Goal: Task Accomplishment & Management: Manage account settings

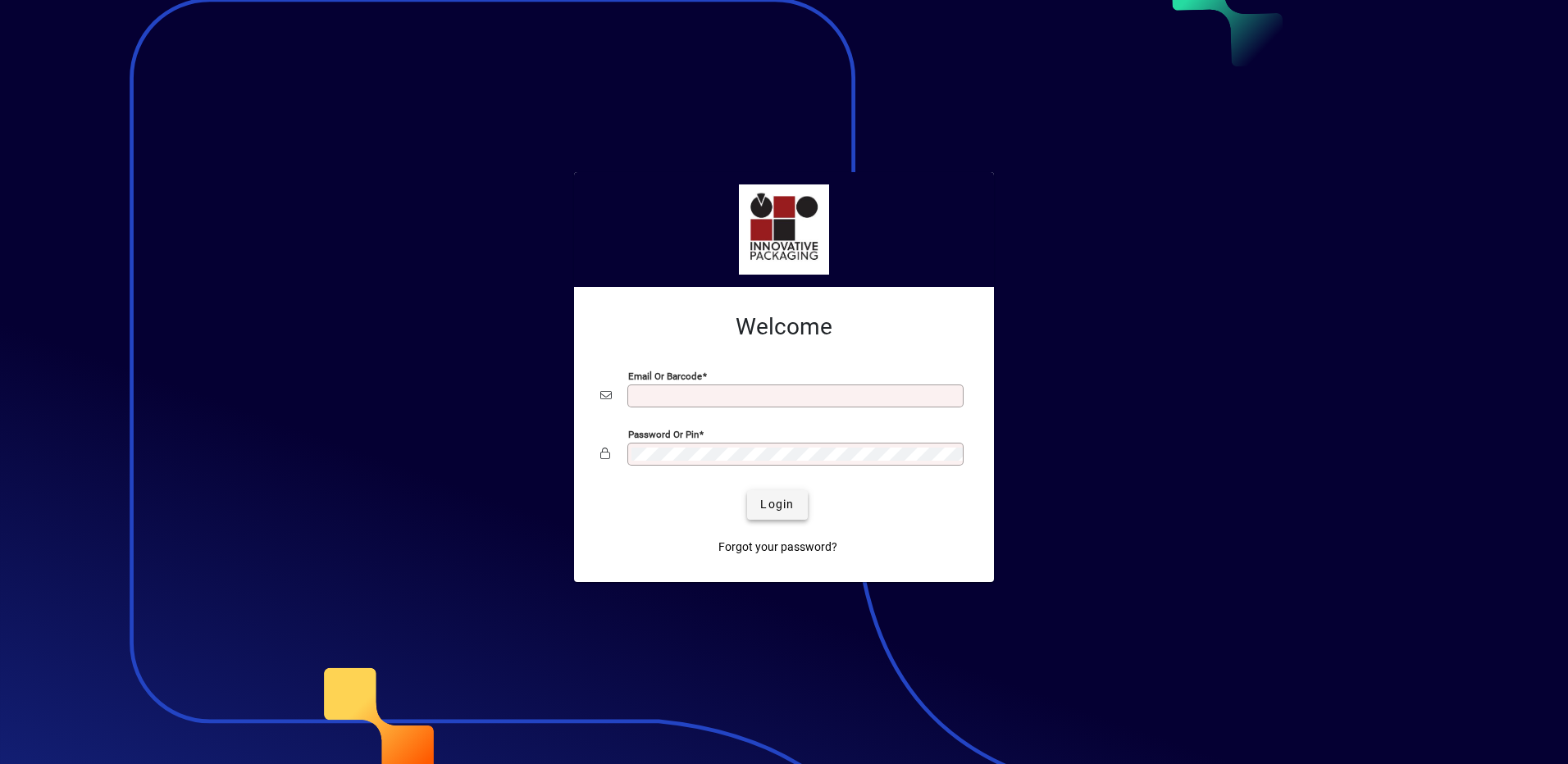
type input "**********"
click at [772, 508] on span "Login" at bounding box center [777, 504] width 33 height 17
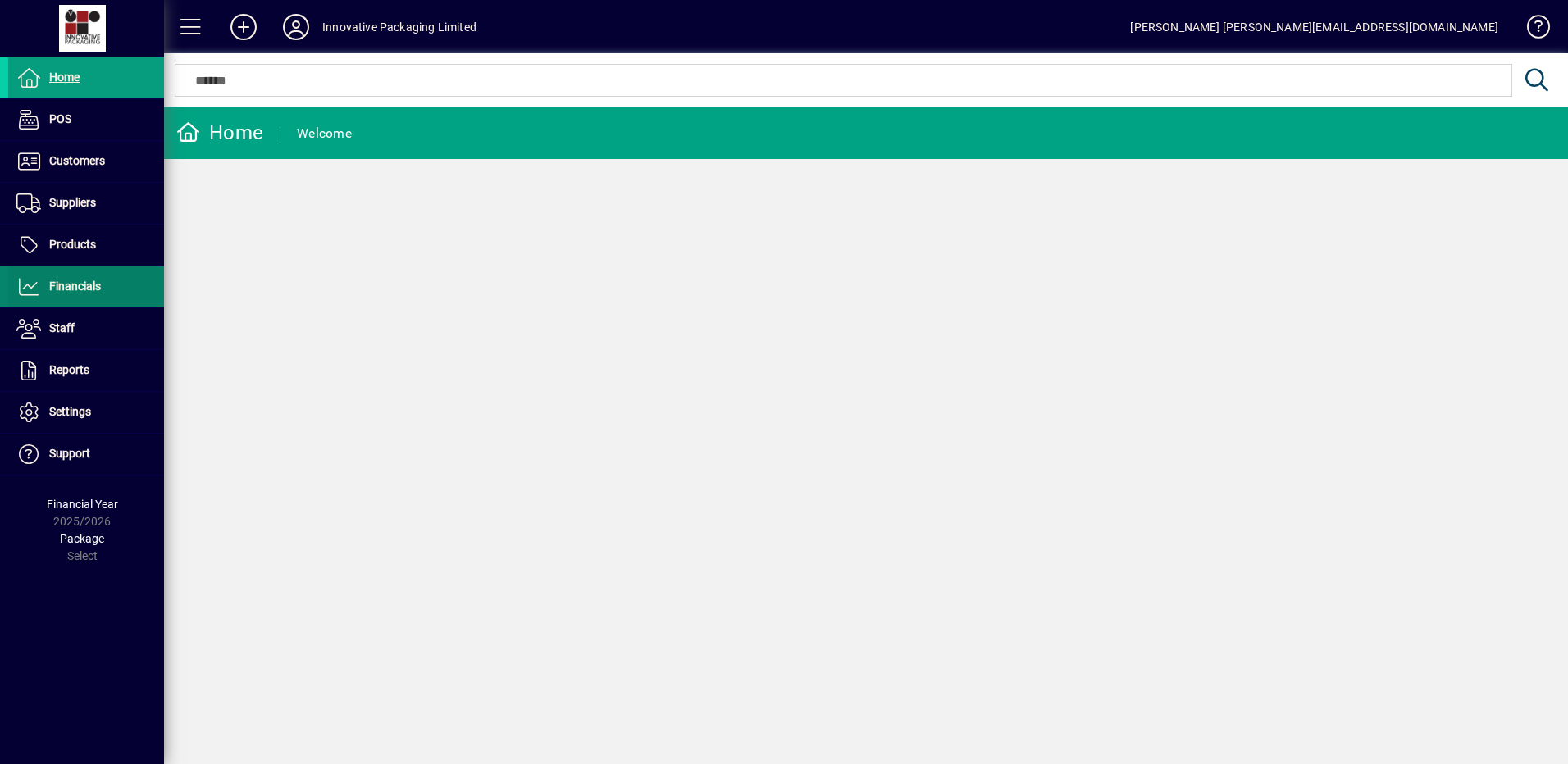
click at [75, 290] on span "Financials" at bounding box center [75, 286] width 52 height 13
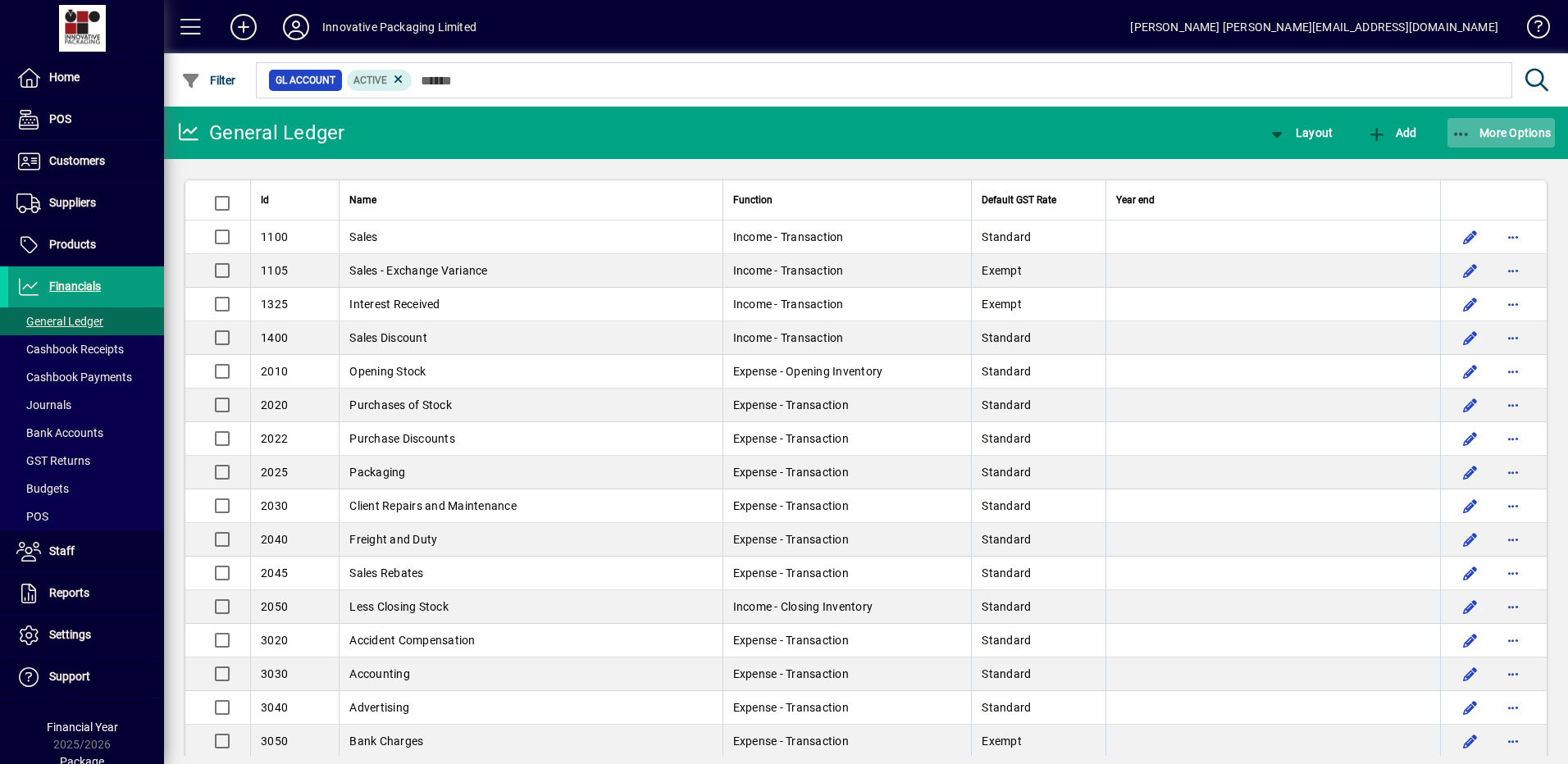
click at [1480, 122] on span "button" at bounding box center [1501, 132] width 108 height 39
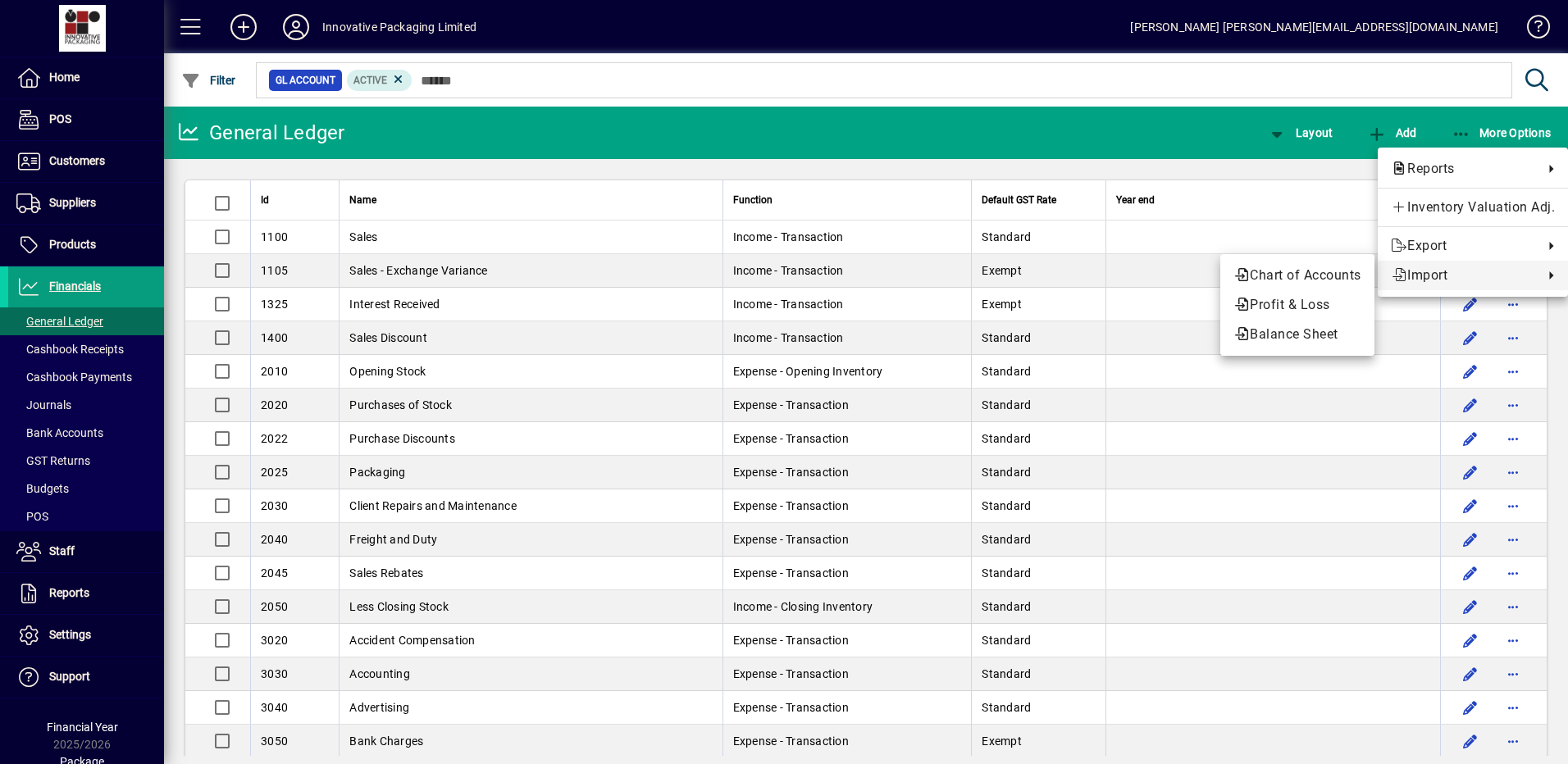
click at [68, 432] on div at bounding box center [784, 382] width 1568 height 764
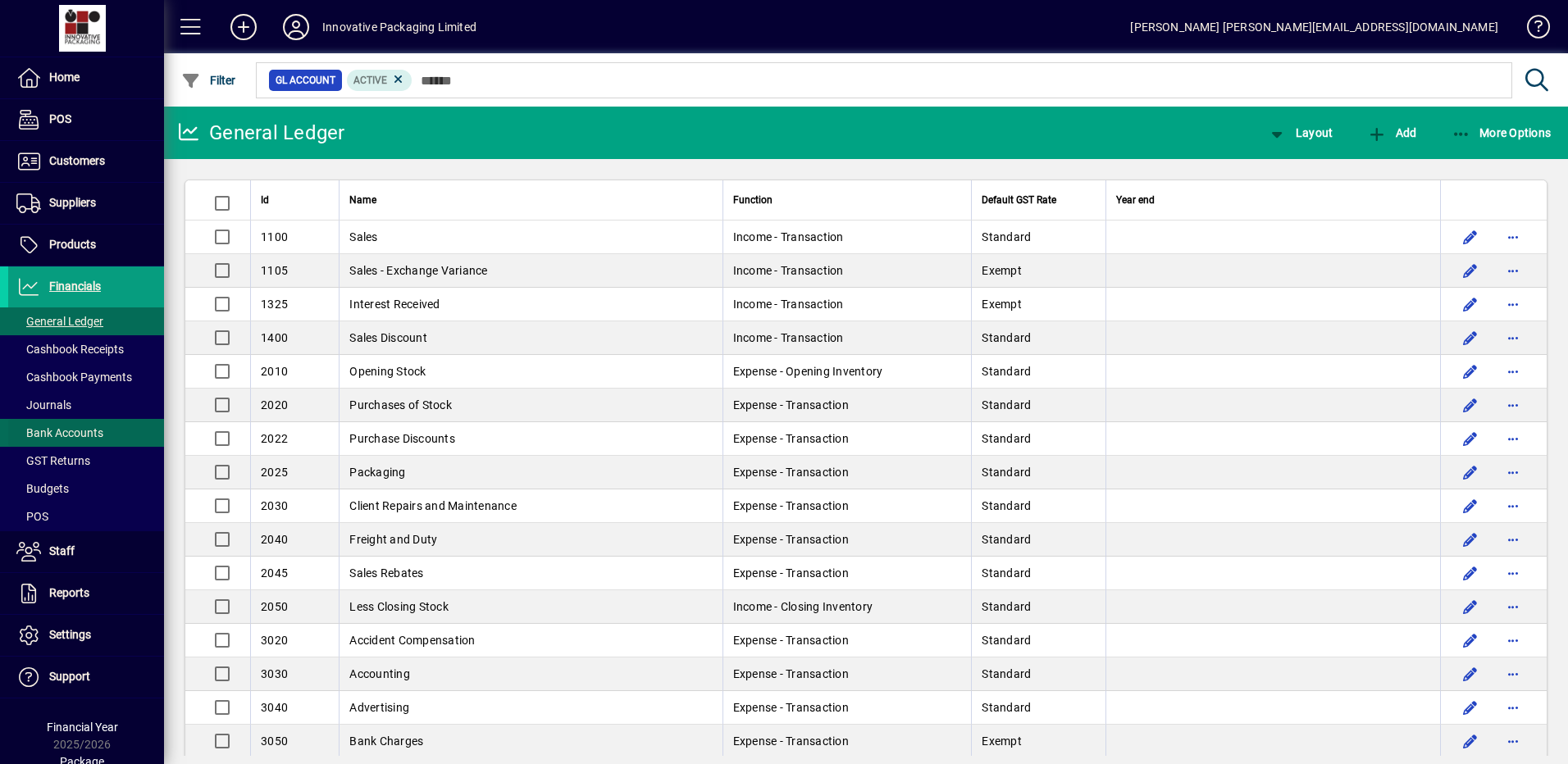
click at [73, 430] on span "Bank Accounts" at bounding box center [60, 433] width 87 height 13
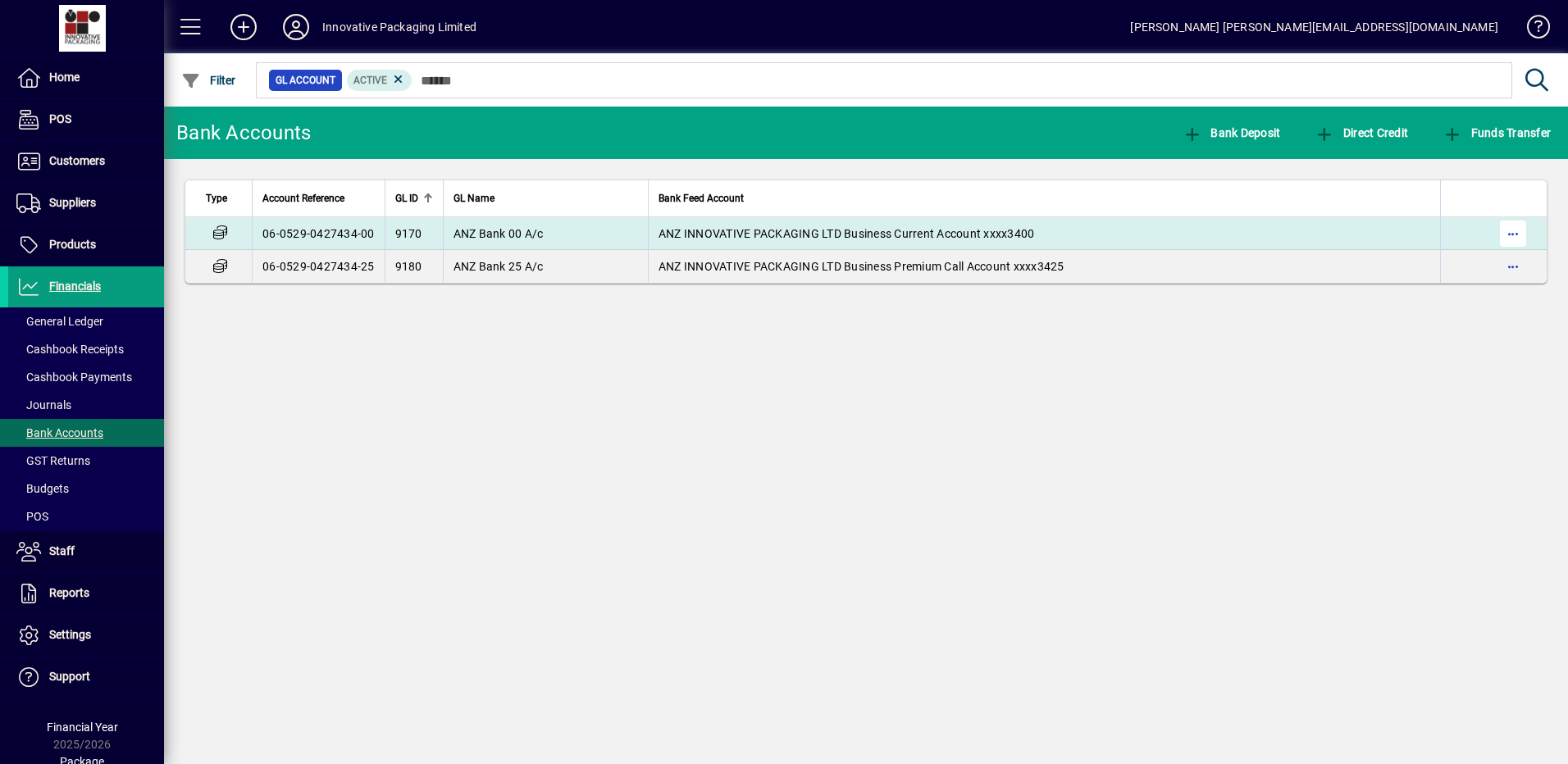
click at [1513, 231] on span "button" at bounding box center [1512, 233] width 39 height 39
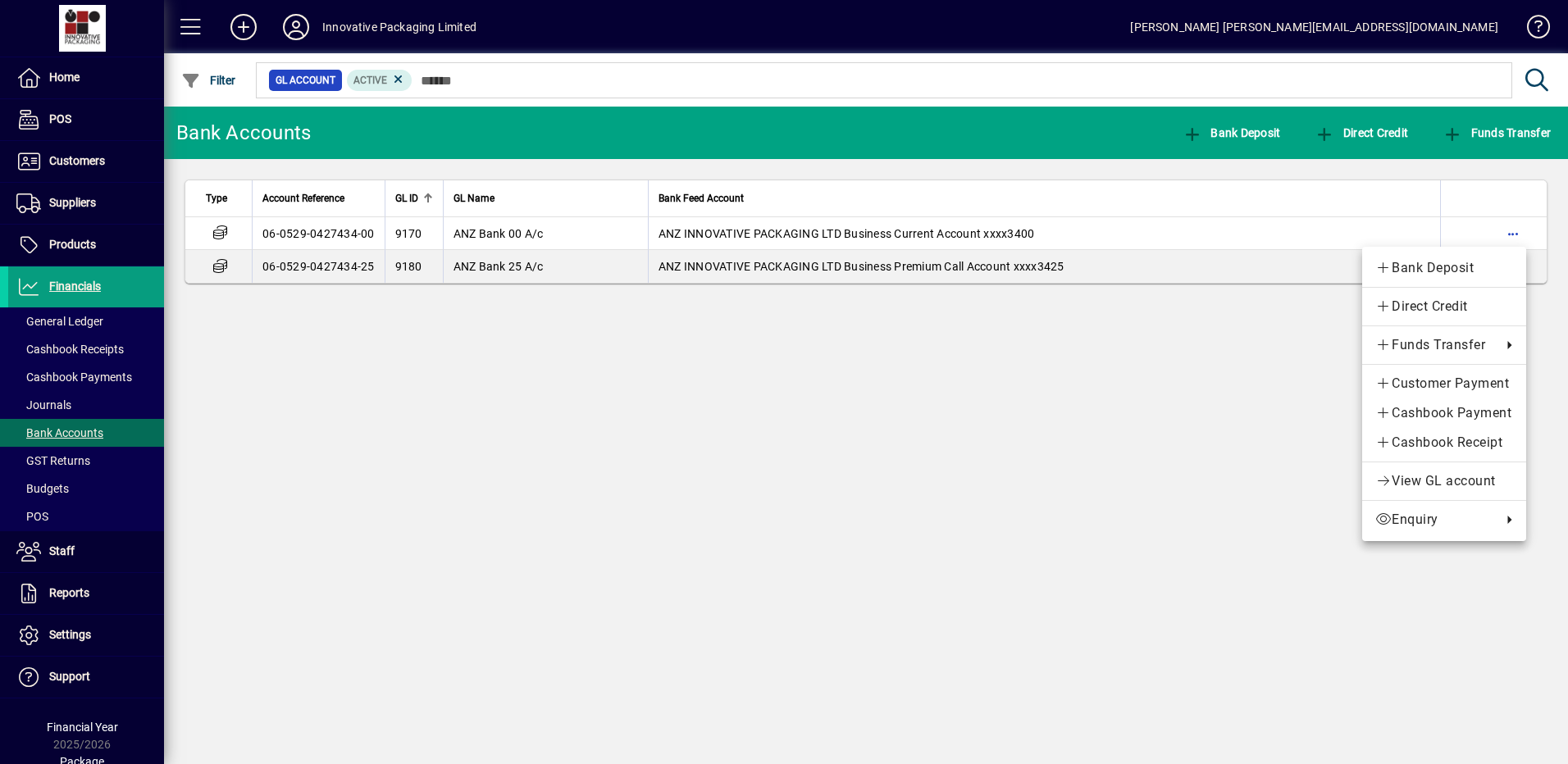
click at [344, 29] on div at bounding box center [784, 382] width 1568 height 764
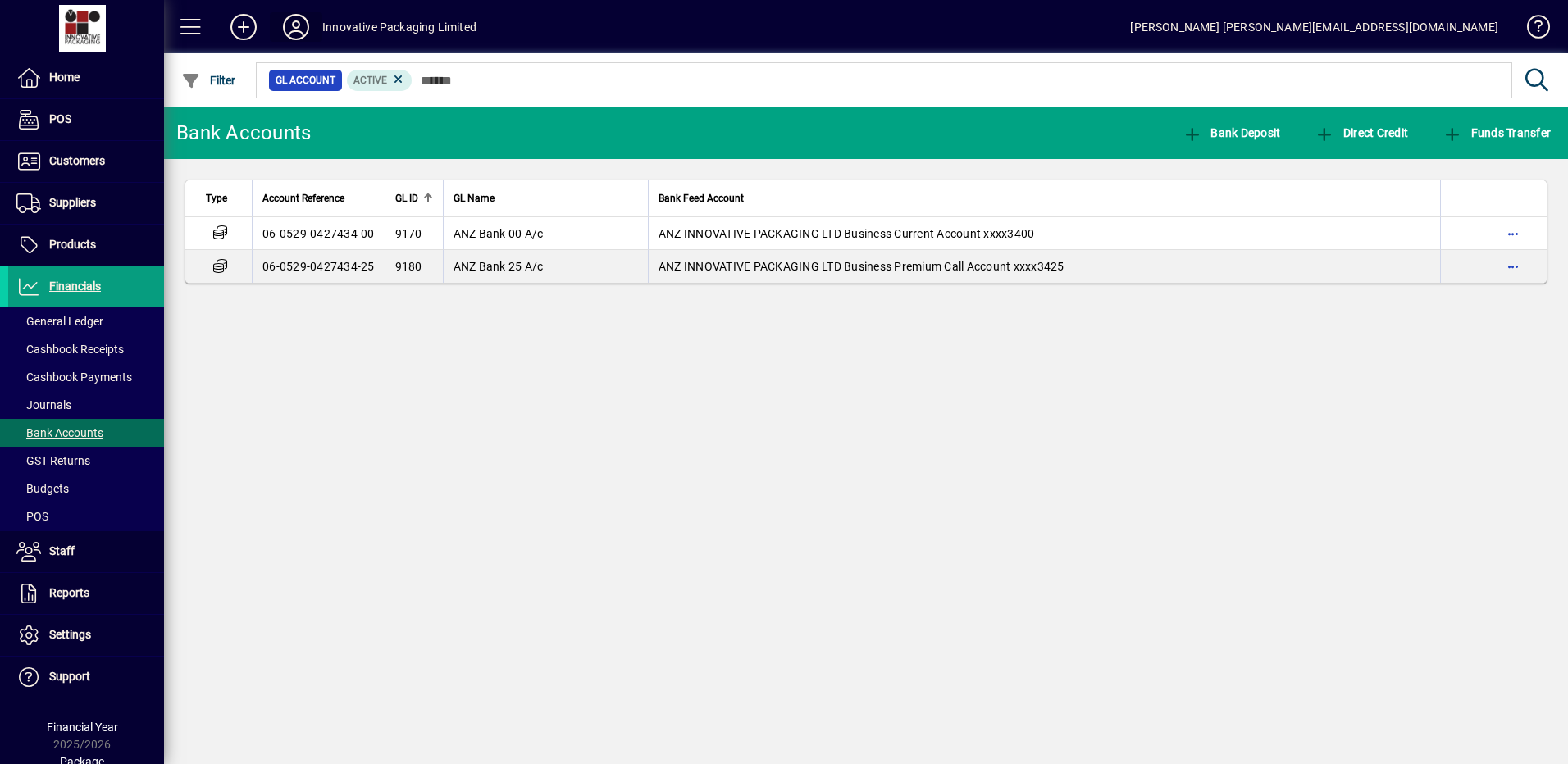
click at [321, 28] on span at bounding box center [296, 27] width 53 height 39
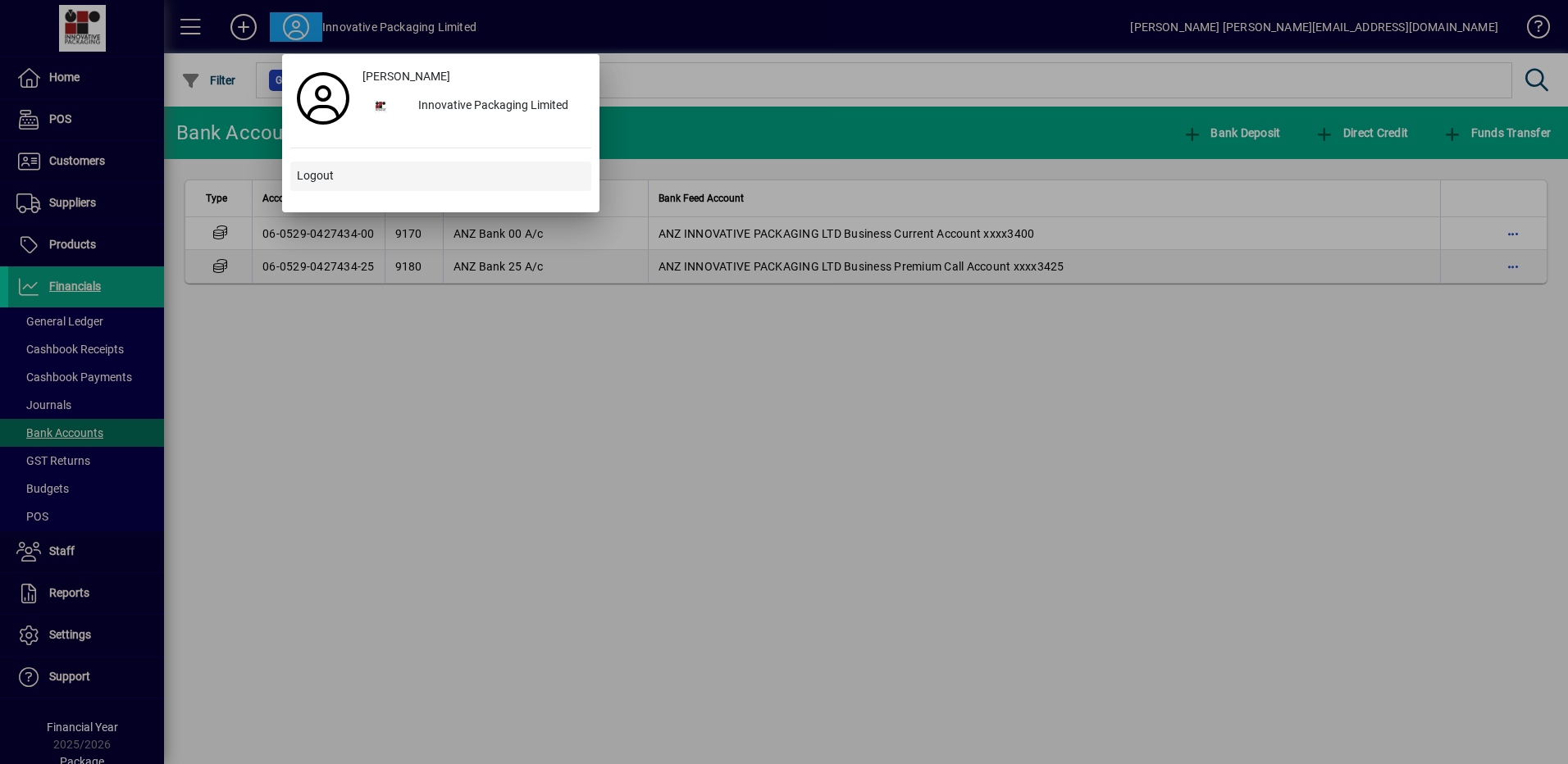
click at [313, 173] on span "Logout" at bounding box center [315, 176] width 37 height 17
